Goal: Navigation & Orientation: Find specific page/section

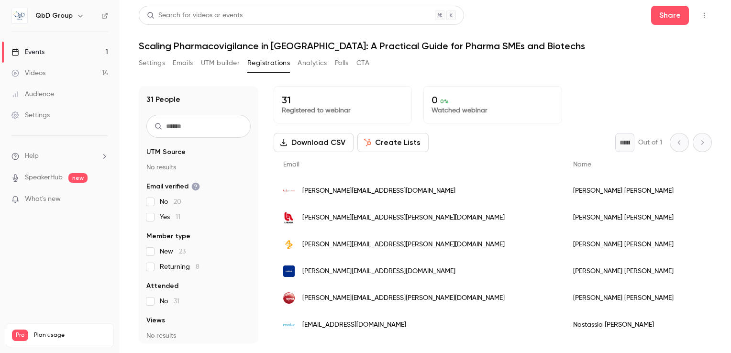
scroll to position [671, 0]
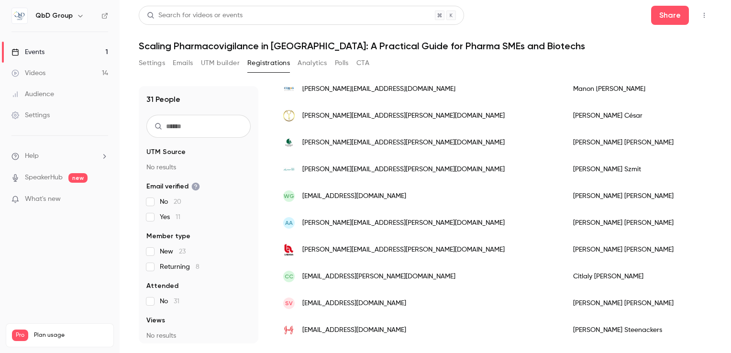
drag, startPoint x: 0, startPoint y: 0, endPoint x: 29, endPoint y: 51, distance: 58.3
click at [29, 51] on div "Events" at bounding box center [27, 52] width 33 height 10
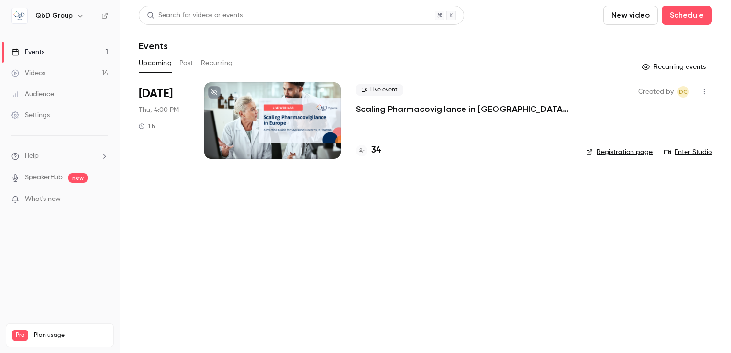
click at [375, 149] on h4 "34" at bounding box center [376, 150] width 10 height 13
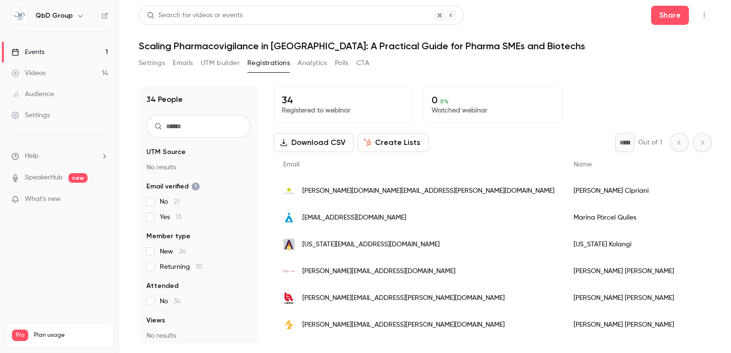
click at [34, 49] on div "Events" at bounding box center [27, 52] width 33 height 10
